Goal: Transaction & Acquisition: Purchase product/service

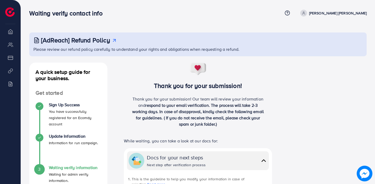
click at [11, 9] on img at bounding box center [9, 11] width 9 height 9
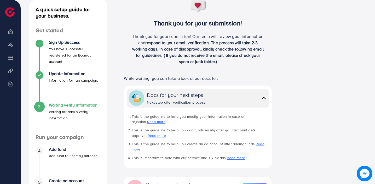
scroll to position [62, 0]
click at [244, 101] on div "Docs for your next steps Next step after verification process" at bounding box center [207, 98] width 120 height 14
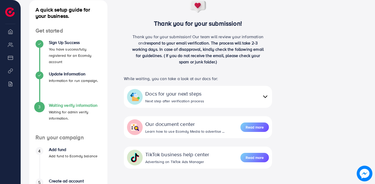
scroll to position [103, 0]
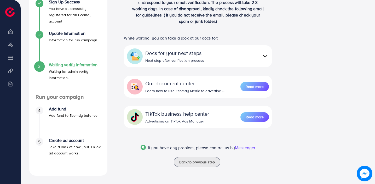
click at [61, 108] on h4 "Add fund" at bounding box center [73, 108] width 49 height 5
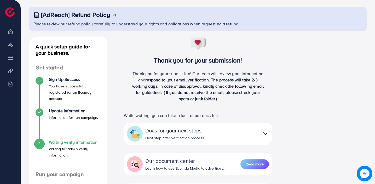
scroll to position [0, 0]
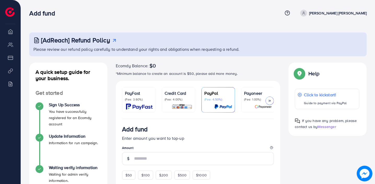
click at [272, 100] on div at bounding box center [269, 100] width 8 height 8
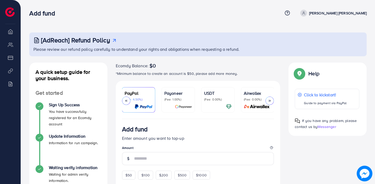
scroll to position [0, 80]
click at [210, 103] on div "USDT (Fee: 0.00%)" at bounding box center [218, 100] width 28 height 20
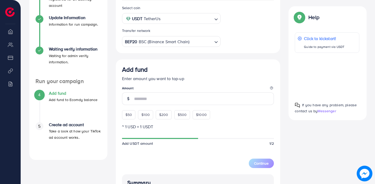
scroll to position [116, 0]
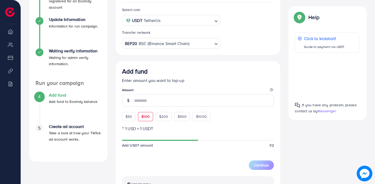
click at [145, 118] on span "$100" at bounding box center [145, 116] width 8 height 5
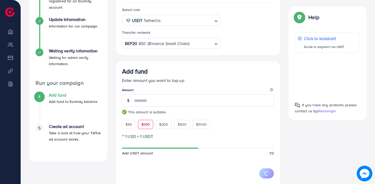
type input "***"
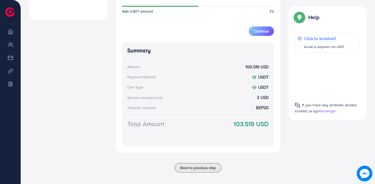
scroll to position [263, 0]
